Goal: Transaction & Acquisition: Obtain resource

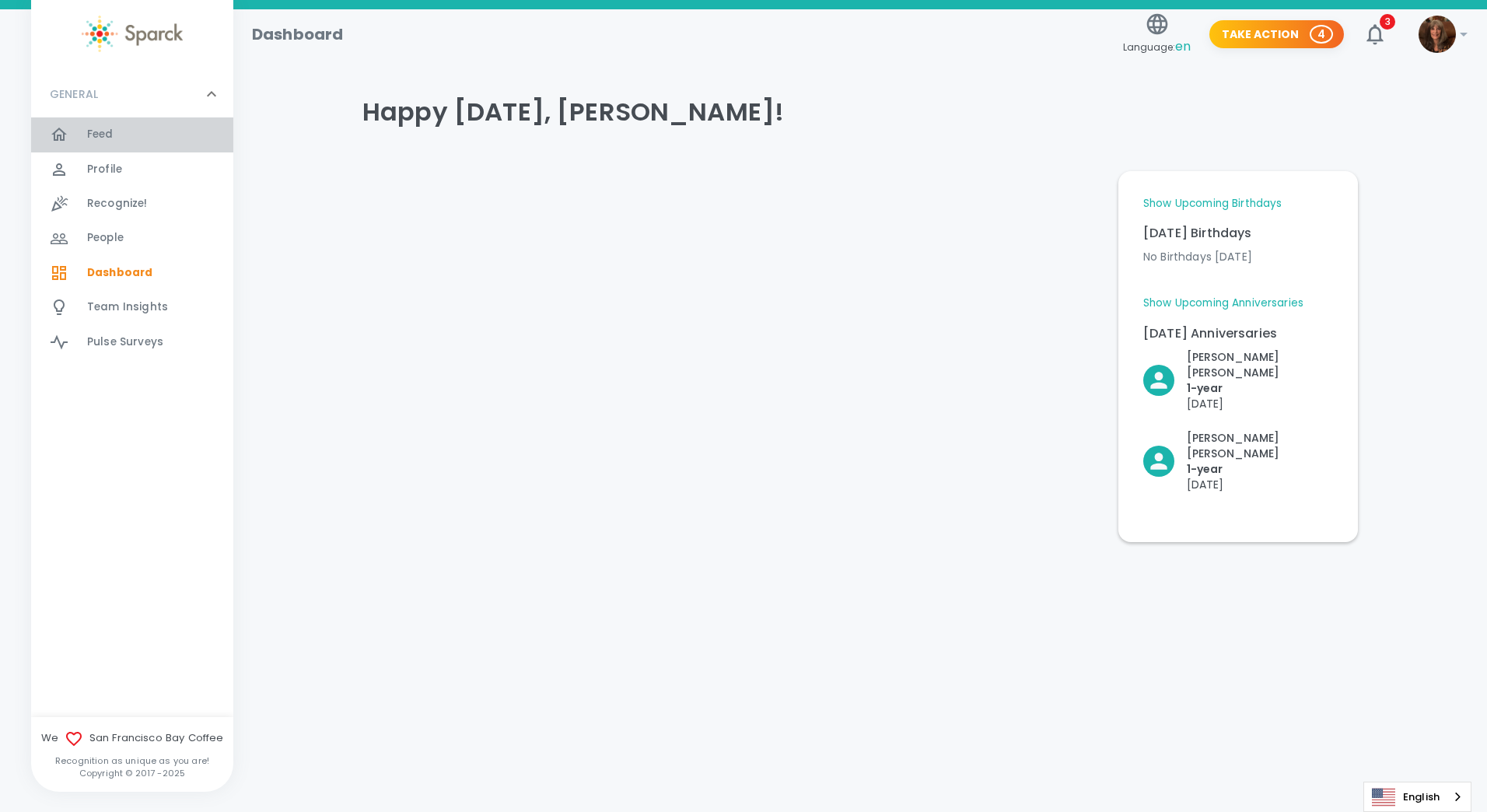
click at [106, 125] on span "Feed 0" at bounding box center [100, 134] width 27 height 22
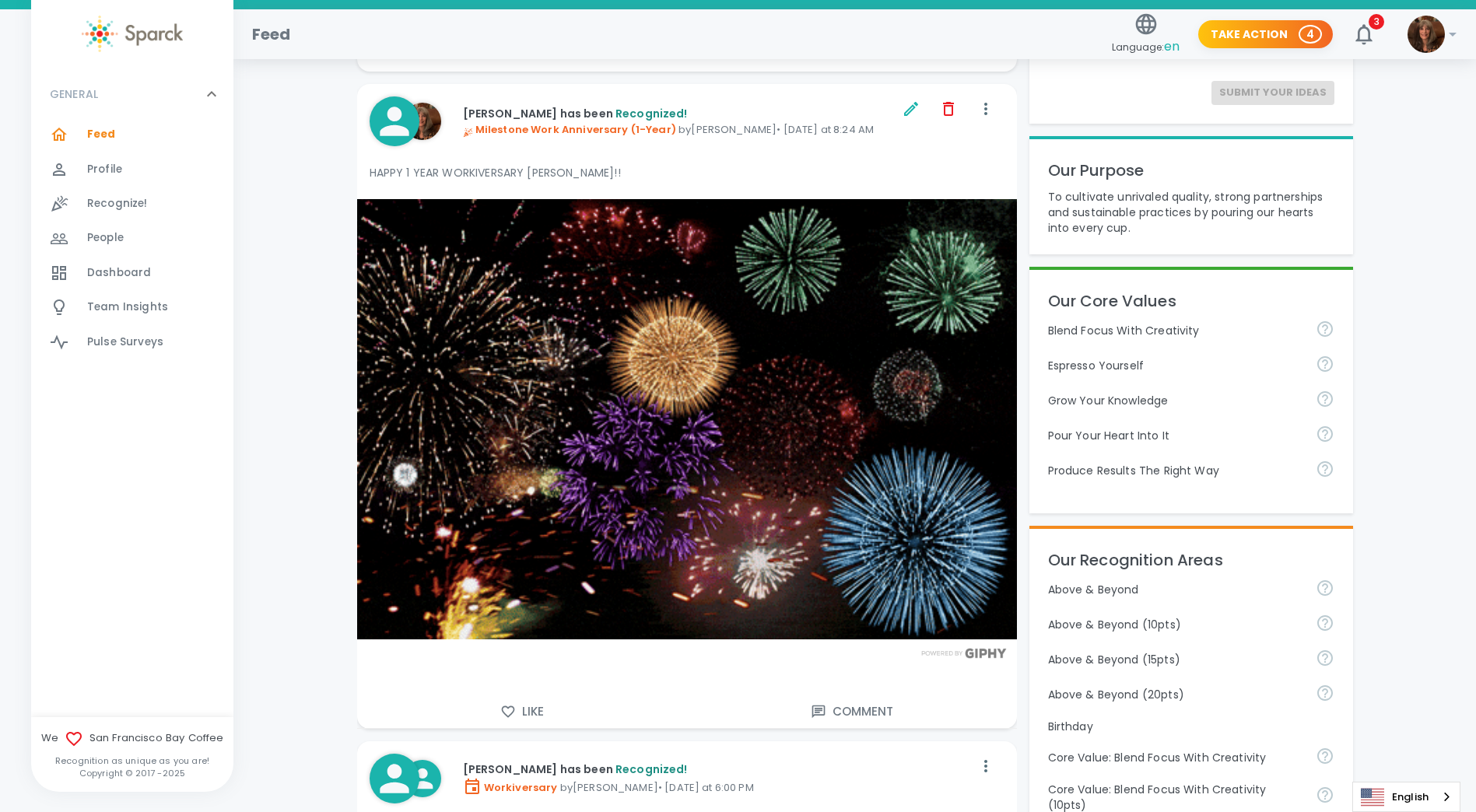
scroll to position [233, 0]
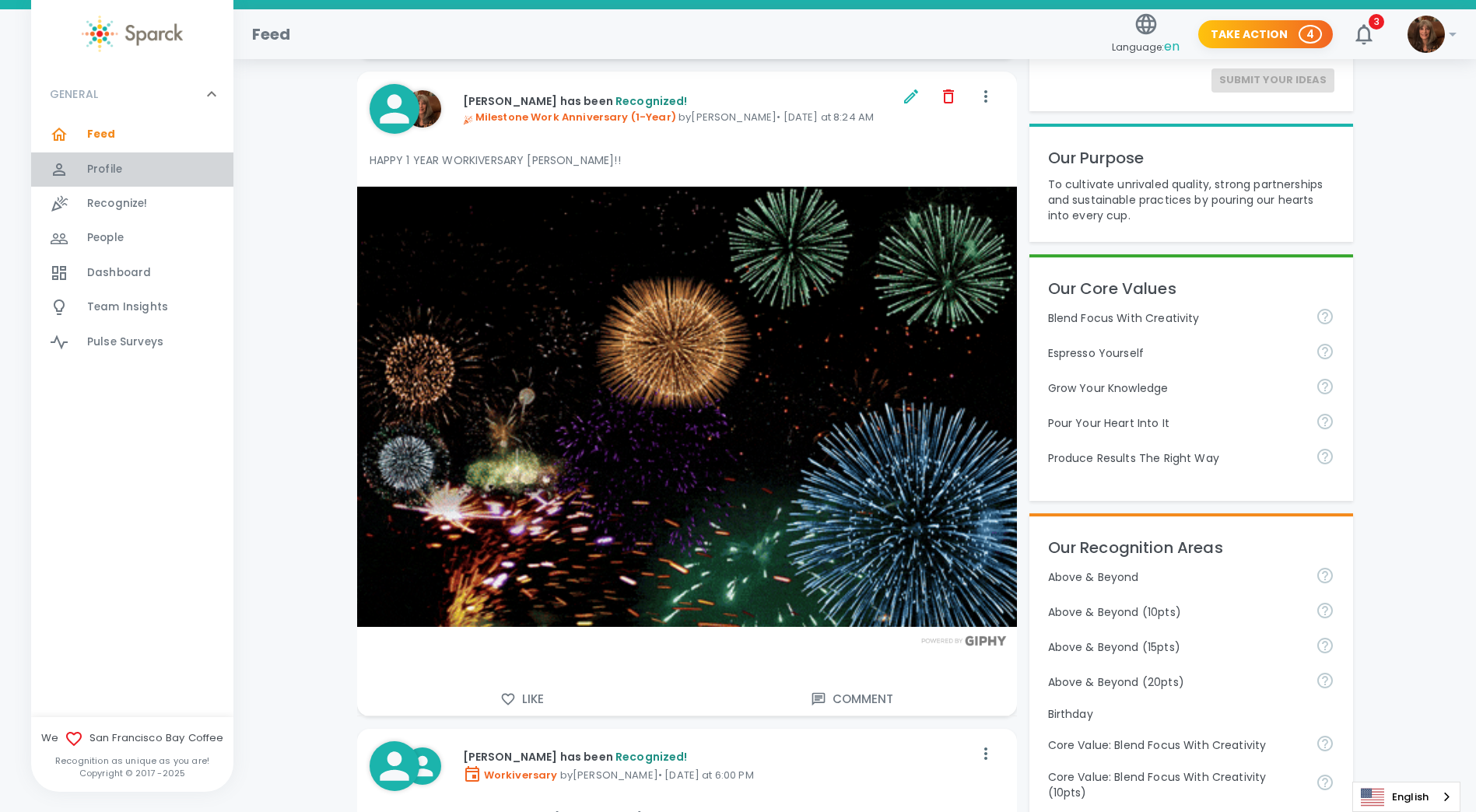
click at [98, 162] on span "Profile" at bounding box center [105, 170] width 35 height 16
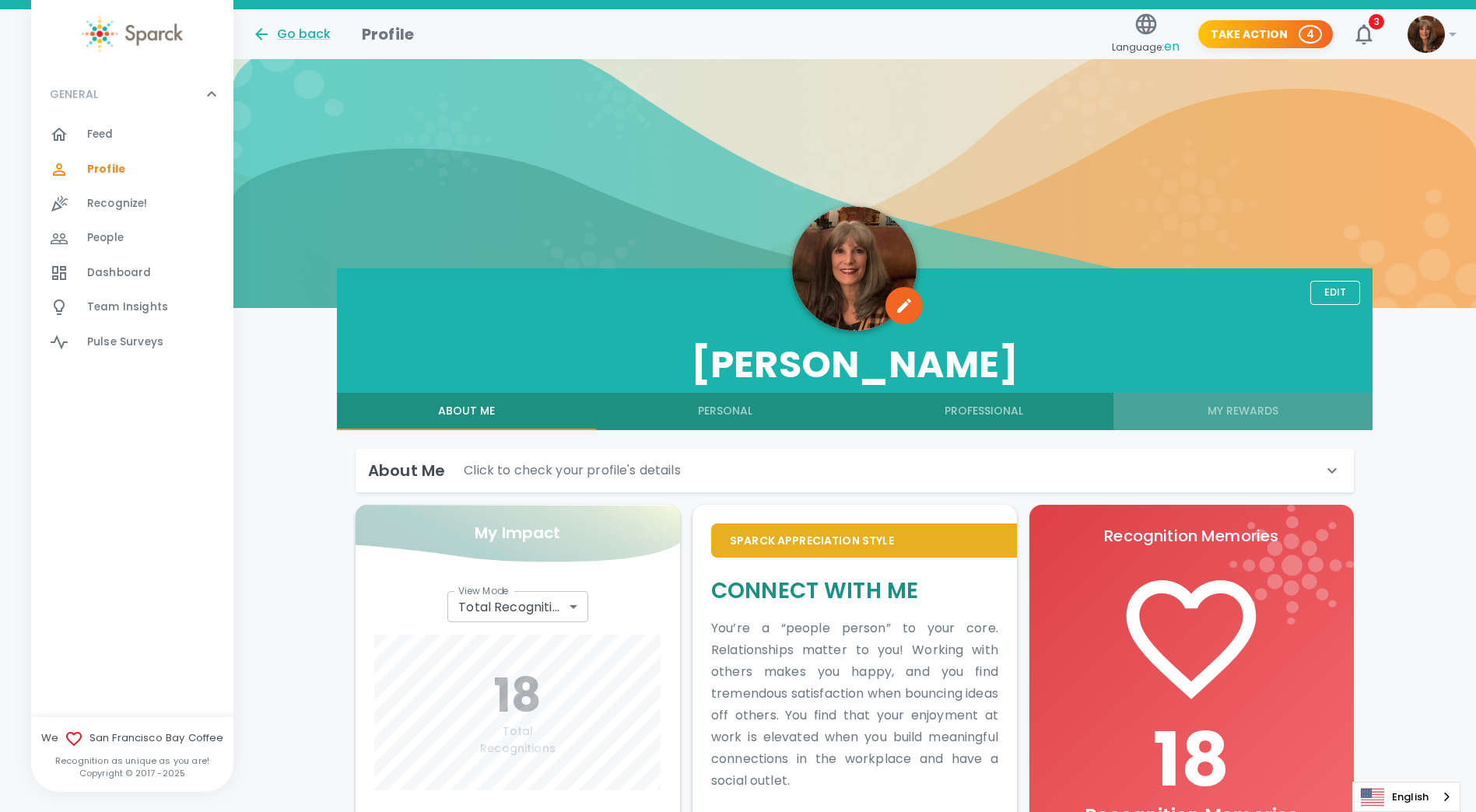
click at [1257, 403] on button "My Rewards" at bounding box center [1242, 411] width 259 height 37
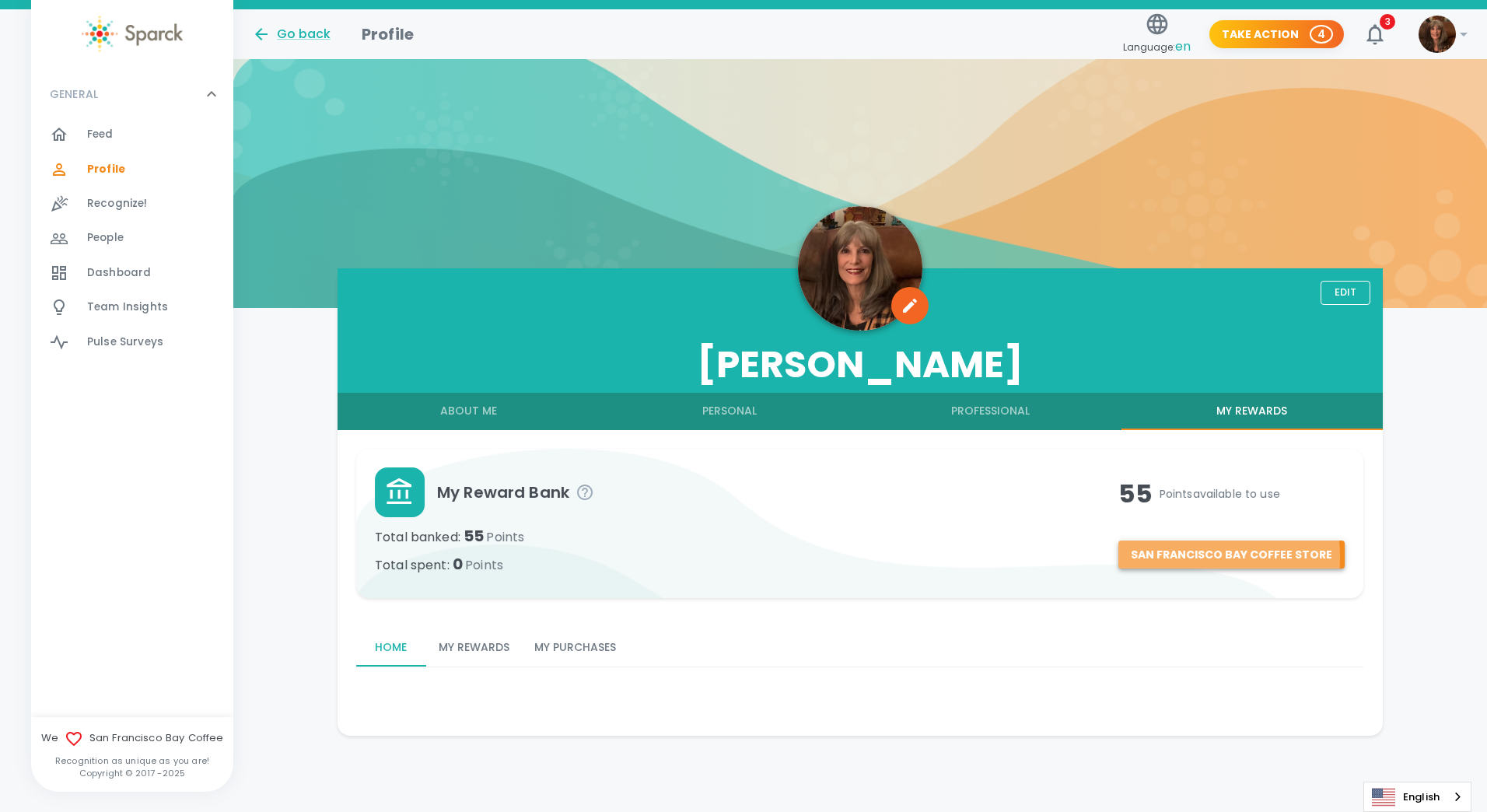
click at [1193, 557] on button "San Francisco Bay Coffee Store" at bounding box center [1232, 554] width 226 height 29
click at [1252, 546] on button "San Francisco Bay Coffee Store" at bounding box center [1232, 554] width 226 height 29
drag, startPoint x: 1280, startPoint y: 0, endPoint x: 1083, endPoint y: 151, distance: 248.2
click at [1082, 152] on div at bounding box center [860, 183] width 1254 height 248
drag, startPoint x: 1461, startPoint y: 0, endPoint x: 975, endPoint y: 51, distance: 488.7
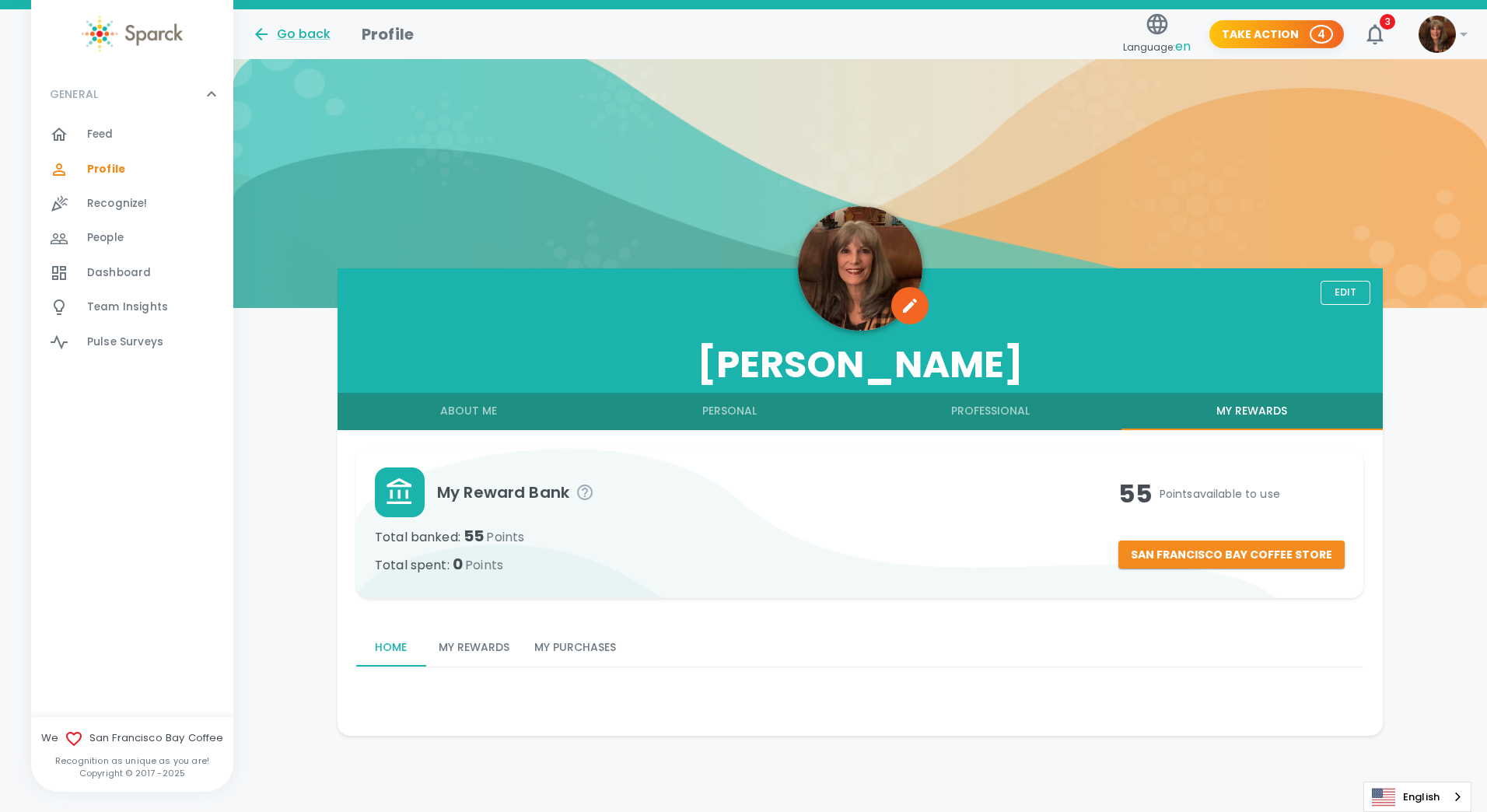
click at [975, 51] on div "Go back Profile Language: en Take Action 4 3 !" at bounding box center [854, 29] width 1229 height 68
drag, startPoint x: 1067, startPoint y: 1, endPoint x: 975, endPoint y: 151, distance: 176.0
click at [975, 151] on div at bounding box center [860, 183] width 1254 height 248
